Goal: Task Accomplishment & Management: Complete application form

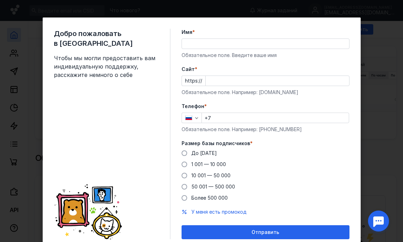
click at [384, 13] on div "Добро пожаловать в Sendsay Чтобы мы могли предоставить вам индивидуальную подде…" at bounding box center [201, 121] width 403 height 242
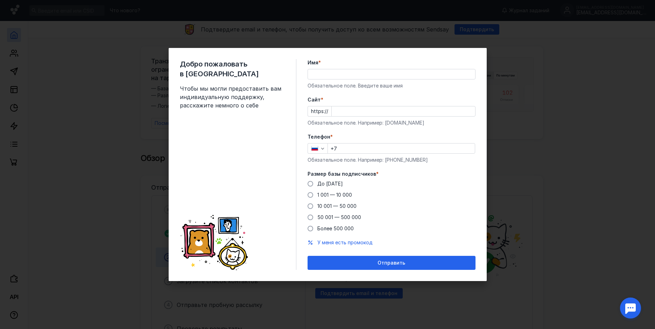
click at [403, 45] on div "Добро пожаловать в Sendsay Чтобы мы могли предоставить вам индивидуальную подде…" at bounding box center [327, 164] width 655 height 329
click at [403, 80] on div "Добро пожаловать в Sendsay Чтобы мы могли предоставить вам индивидуальную подде…" at bounding box center [327, 164] width 655 height 329
click at [334, 182] on span "До [DATE]" at bounding box center [330, 184] width 26 height 6
click at [0, 0] on input "До [DATE]" at bounding box center [0, 0] width 0 height 0
click at [355, 150] on input "+7" at bounding box center [401, 148] width 147 height 10
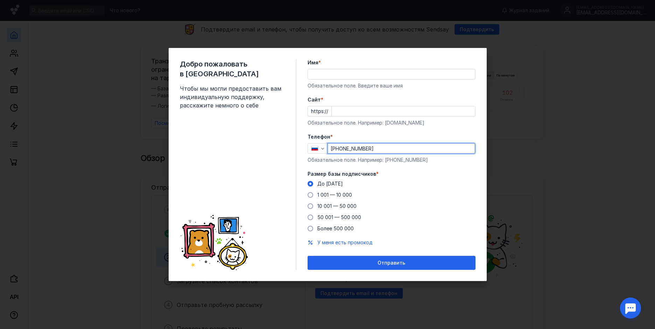
click at [403, 99] on div "Добро пожаловать в Sendsay Чтобы мы могли предоставить вам индивидуальную подде…" at bounding box center [327, 164] width 655 height 329
click at [403, 78] on div "Добро пожаловать в Sendsay Чтобы мы могли предоставить вам индивидуальную подде…" at bounding box center [327, 164] width 655 height 329
type input "[PHONE_NUMBER]"
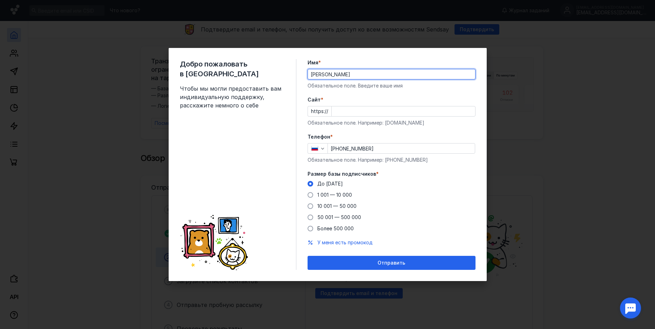
drag, startPoint x: 386, startPoint y: 75, endPoint x: 323, endPoint y: 80, distance: 63.6
click at [323, 80] on div "Имя * [PERSON_NAME] Обязательное поле. Введите ваше имя" at bounding box center [392, 74] width 168 height 30
type input "[PERSON_NAME]"
click at [342, 116] on input "Cайт *" at bounding box center [403, 111] width 143 height 10
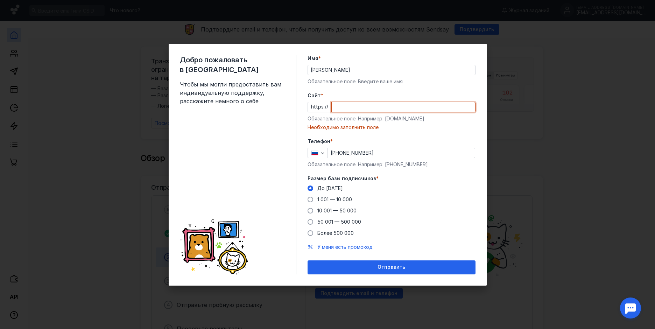
click at [373, 104] on input "Cайт *" at bounding box center [403, 107] width 143 height 10
paste input "[DOMAIN_NAME][URL]"
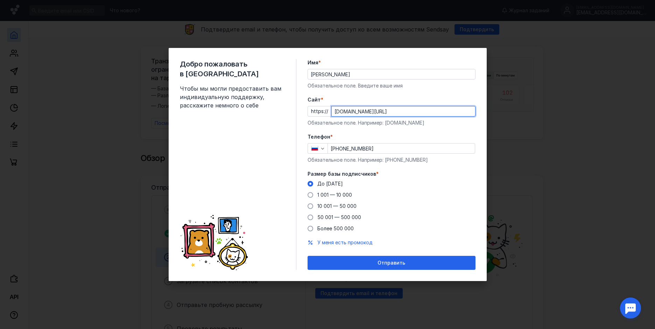
type input "[DOMAIN_NAME][URL]"
click at [382, 242] on form "Имя * [PERSON_NAME] поле. Введите ваше имя [PERSON_NAME] * https:// [DOMAIN_NAM…" at bounding box center [392, 164] width 168 height 211
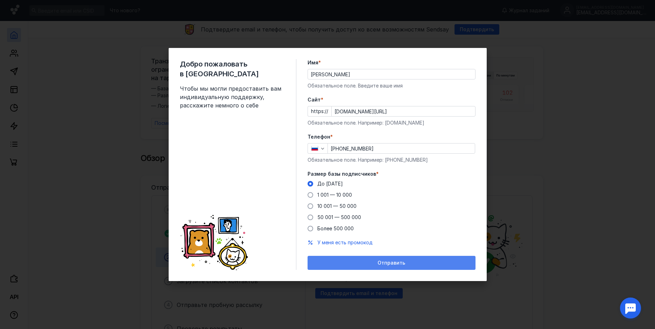
click at [386, 242] on div "Отправить" at bounding box center [392, 263] width 168 height 14
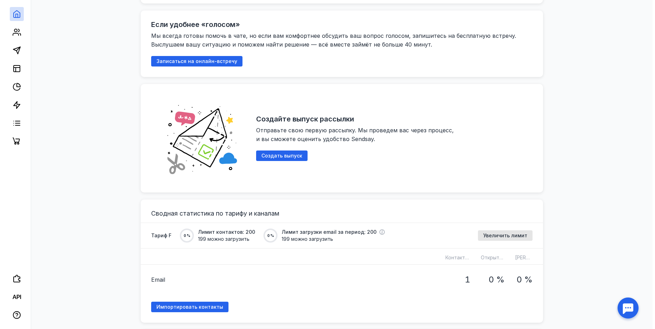
scroll to position [385, 0]
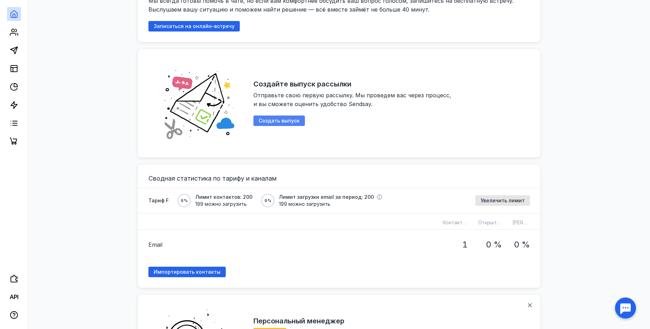
click at [291, 118] on span "Создать выпуск" at bounding box center [279, 121] width 41 height 6
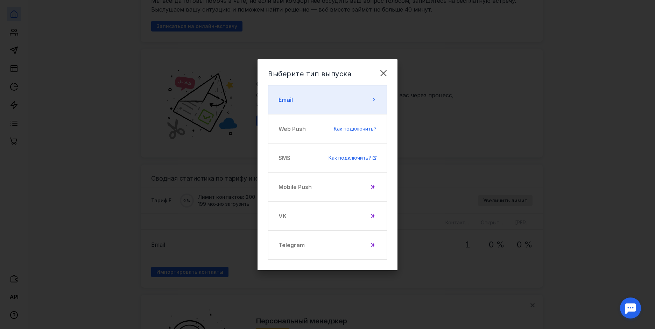
click at [315, 102] on button "Email" at bounding box center [327, 99] width 119 height 29
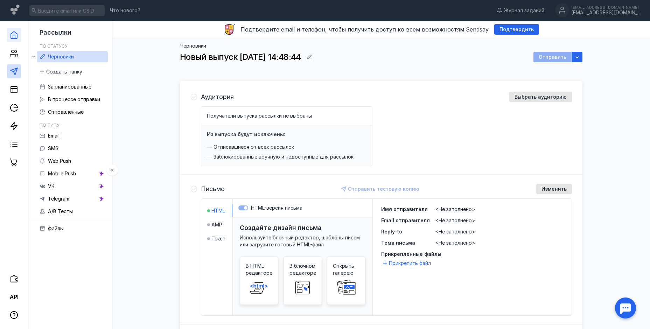
click at [10, 34] on icon at bounding box center [14, 35] width 8 height 8
